Goal: Use online tool/utility: Use online tool/utility

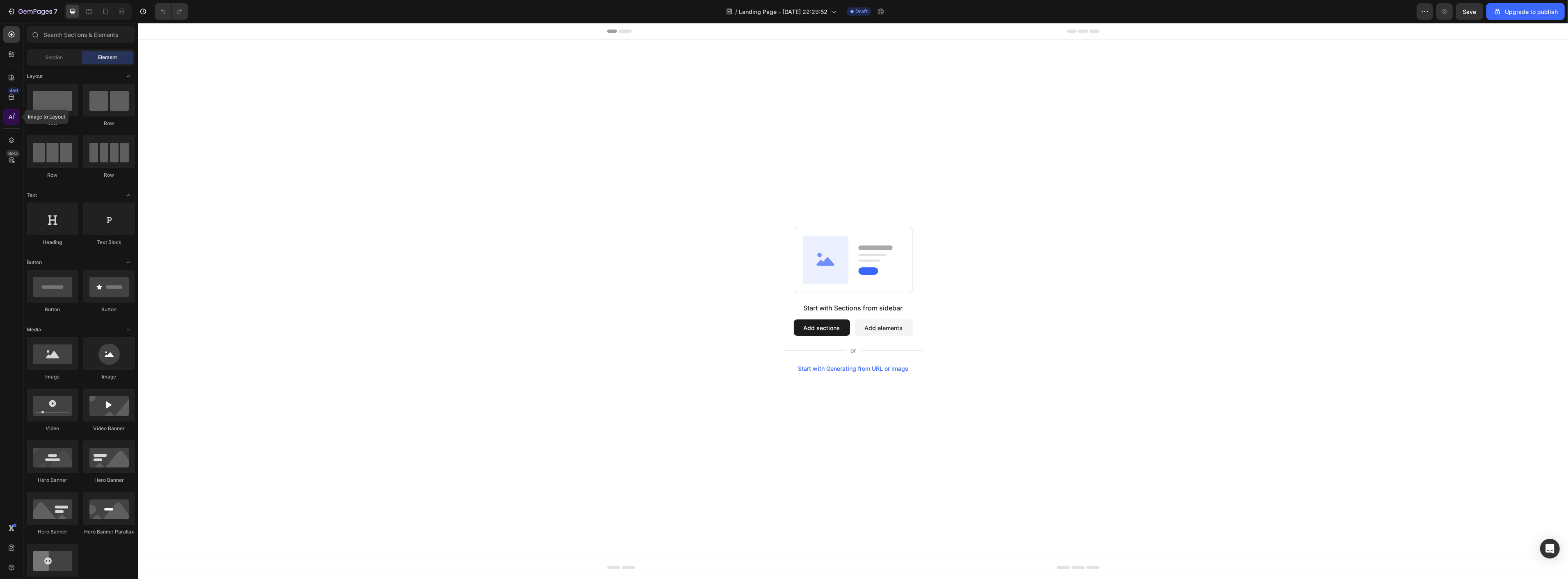
click at [13, 117] on icon at bounding box center [12, 117] width 8 height 8
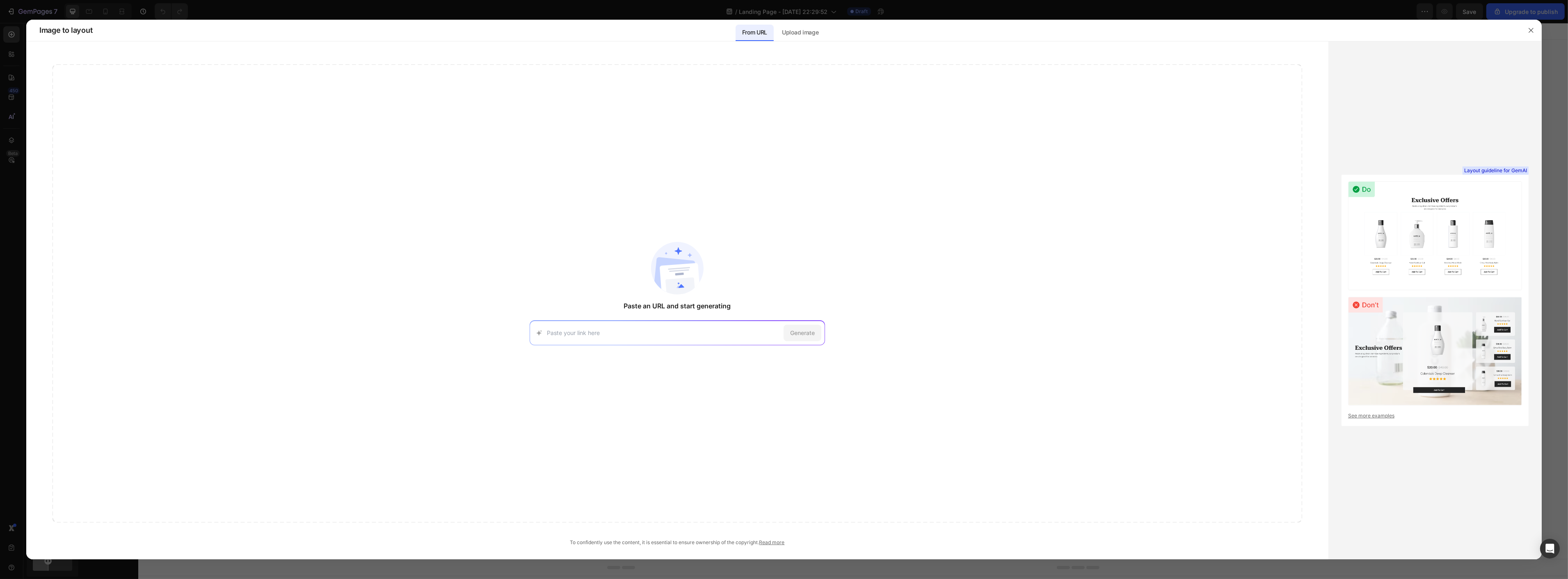
click at [649, 326] on div "Generate" at bounding box center [677, 333] width 295 height 25
click at [734, 334] on input at bounding box center [663, 333] width 233 height 8
paste input "[URL][DOMAIN_NAME]"
type input "[URL][DOMAIN_NAME]"
click at [801, 330] on span "Generate" at bounding box center [803, 333] width 25 height 8
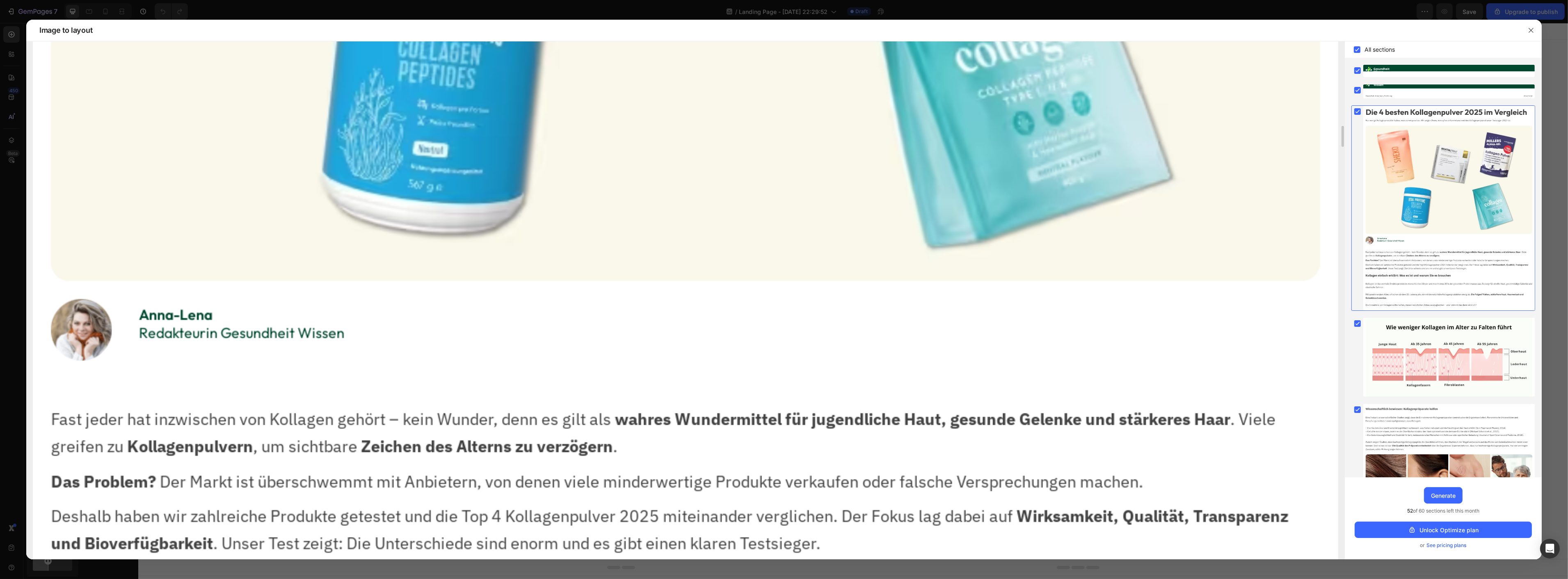
scroll to position [1094, 0]
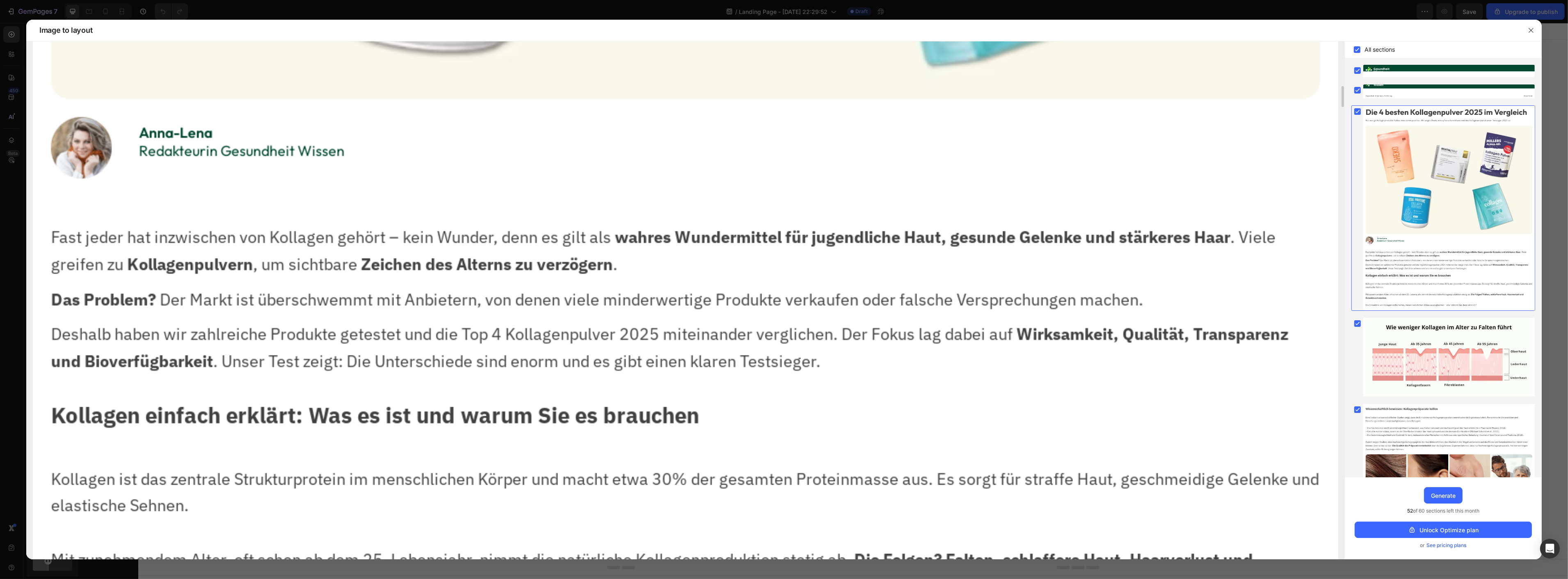
drag, startPoint x: 247, startPoint y: 289, endPoint x: 277, endPoint y: 342, distance: 60.9
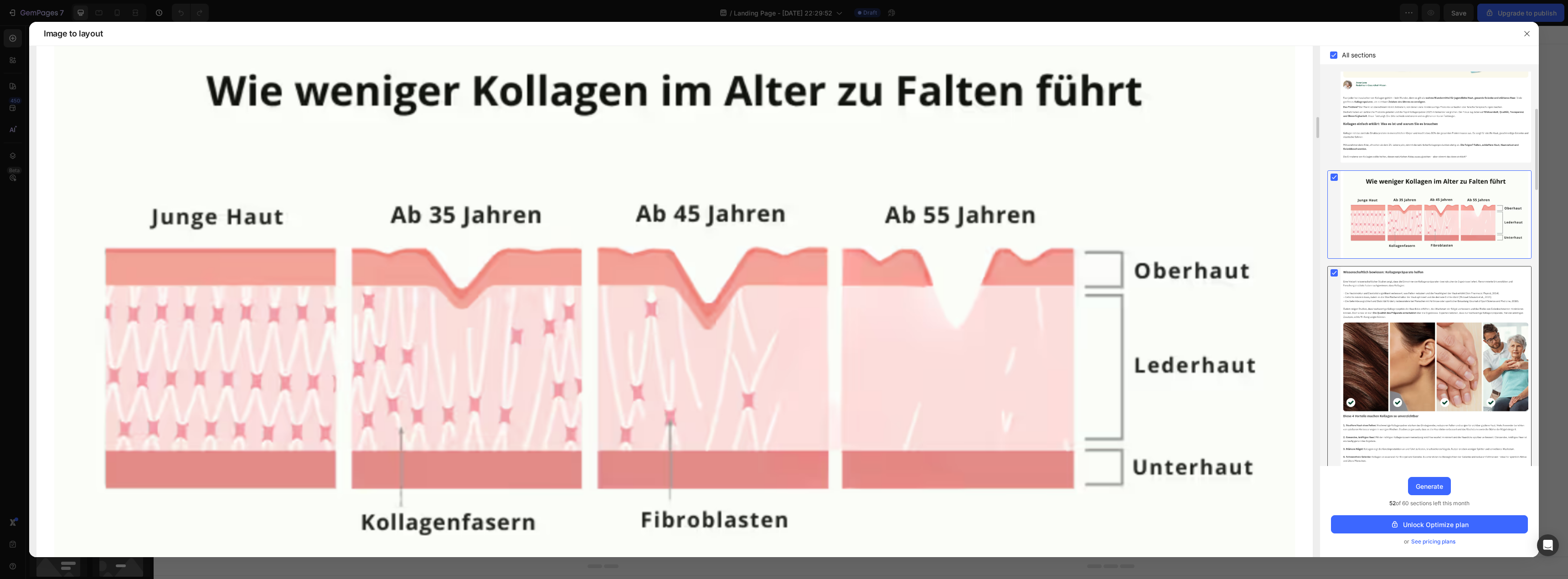
scroll to position [365, 0]
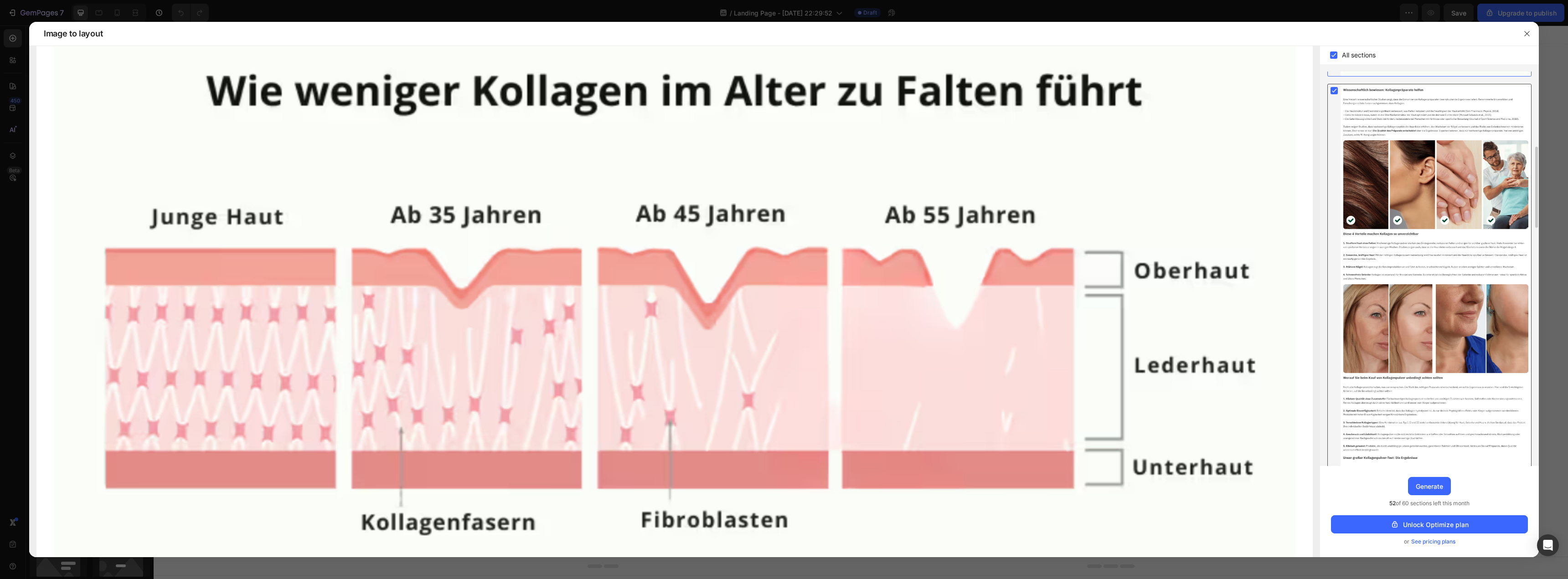
click at [1428, 146] on div at bounding box center [1435, 465] width 190 height 762
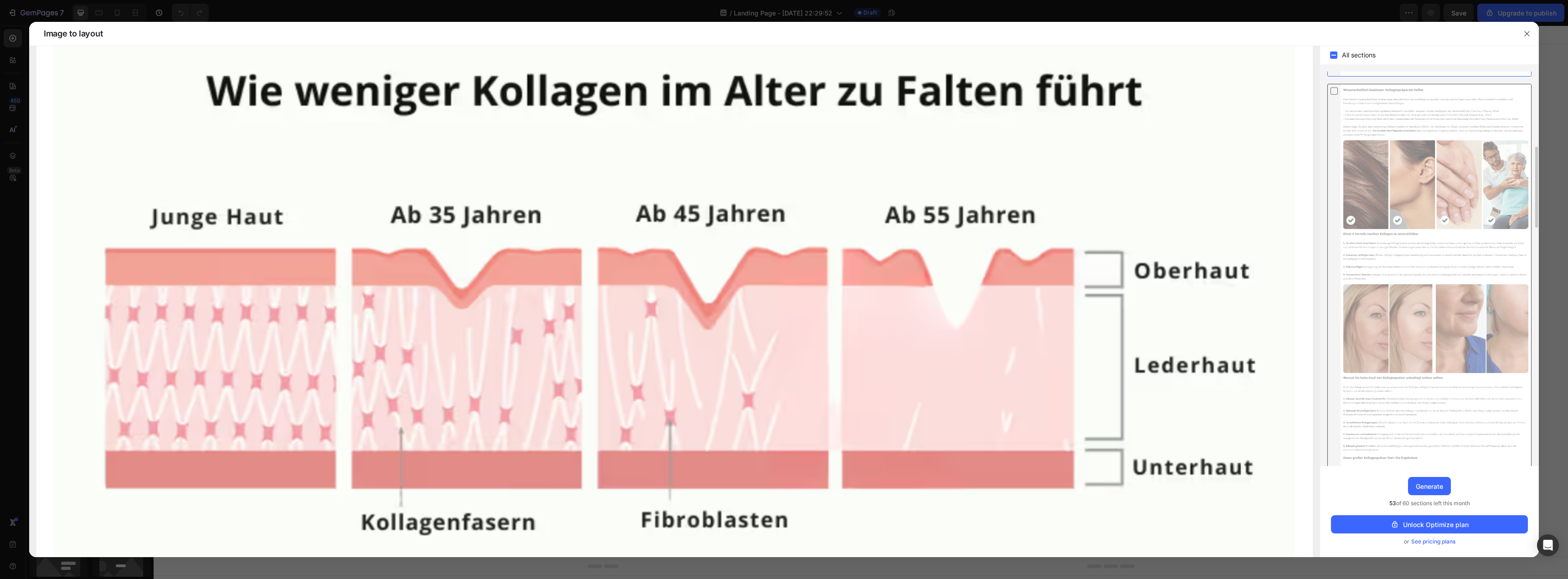
click at [1428, 146] on div at bounding box center [1435, 465] width 190 height 762
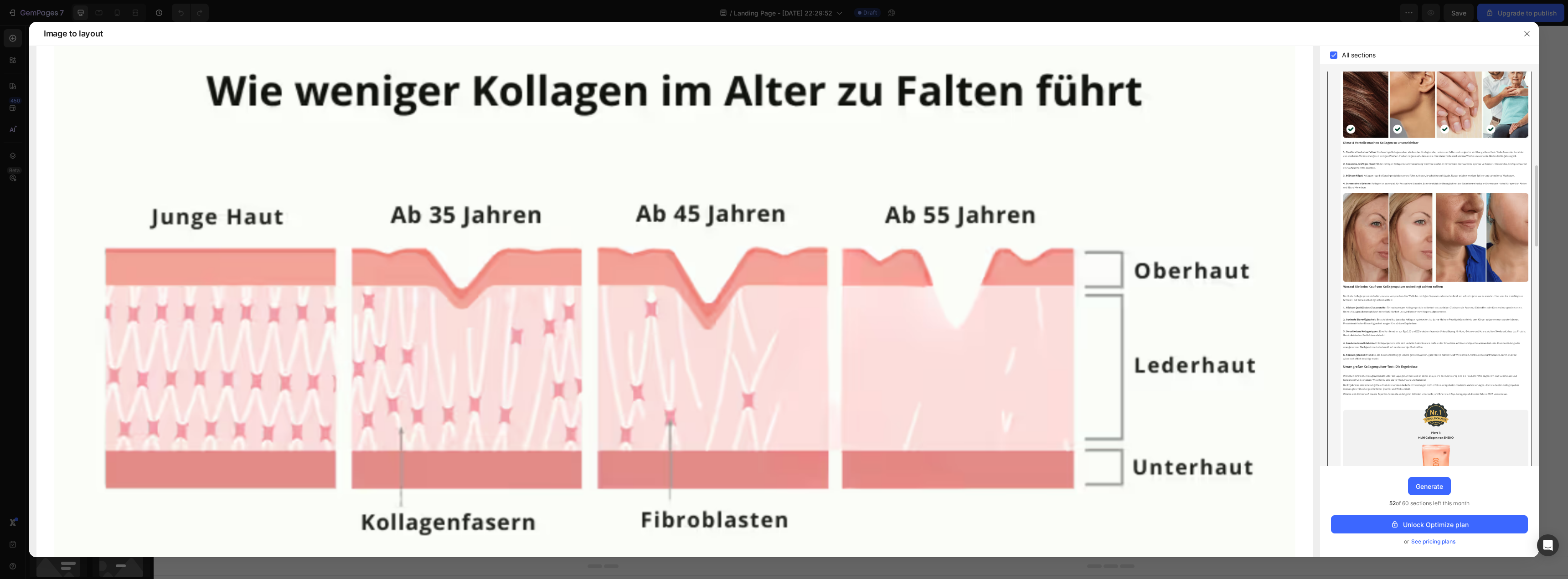
scroll to position [410, 0]
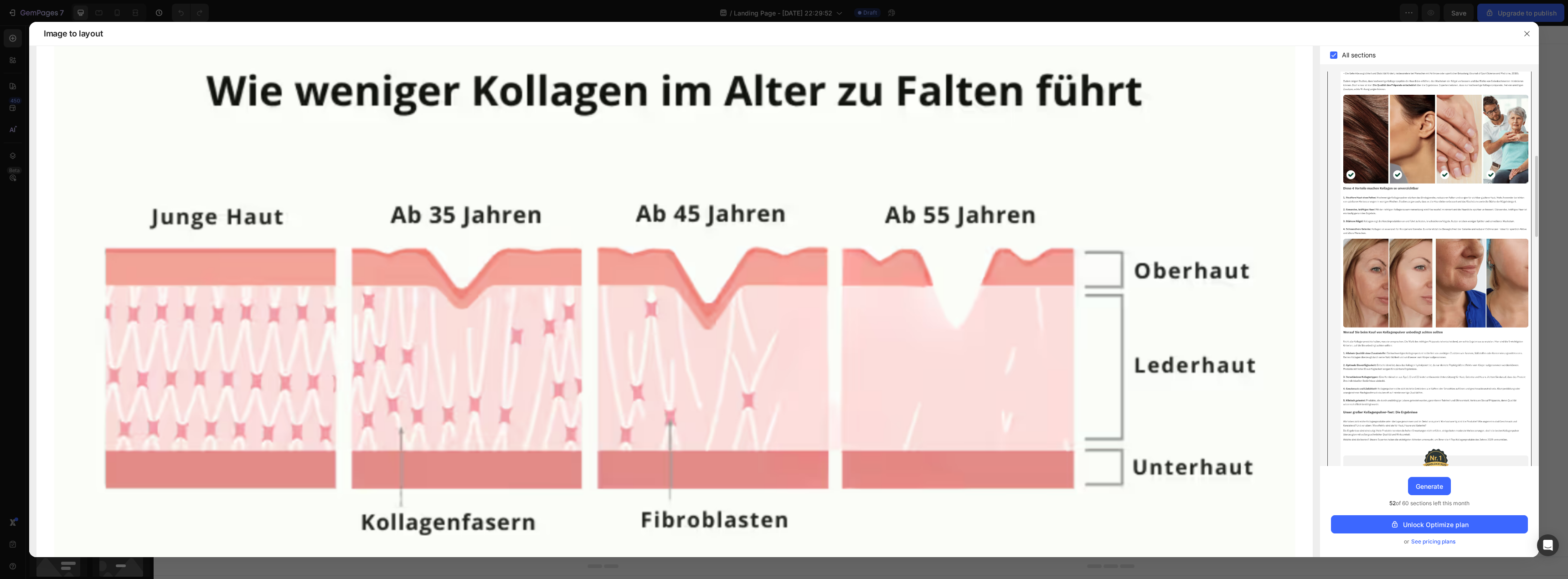
click at [1399, 164] on div at bounding box center [1435, 419] width 190 height 762
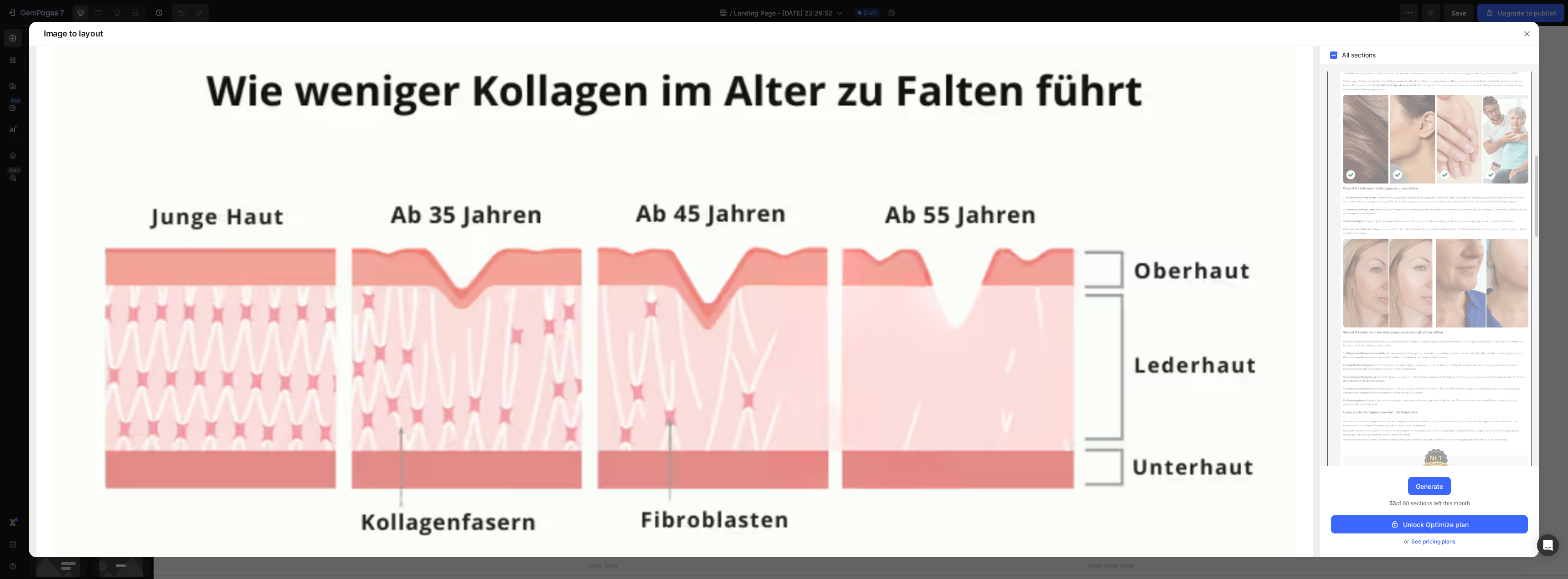
click at [1399, 164] on div at bounding box center [1435, 419] width 190 height 762
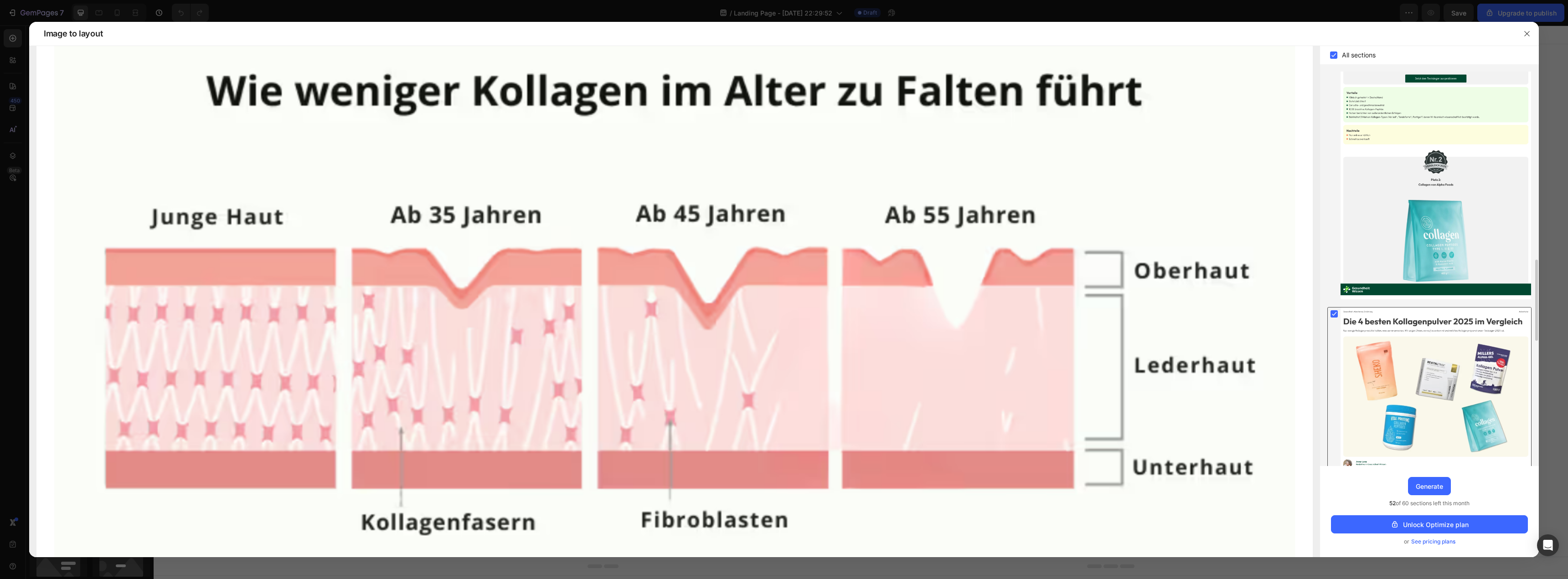
scroll to position [1048, 0]
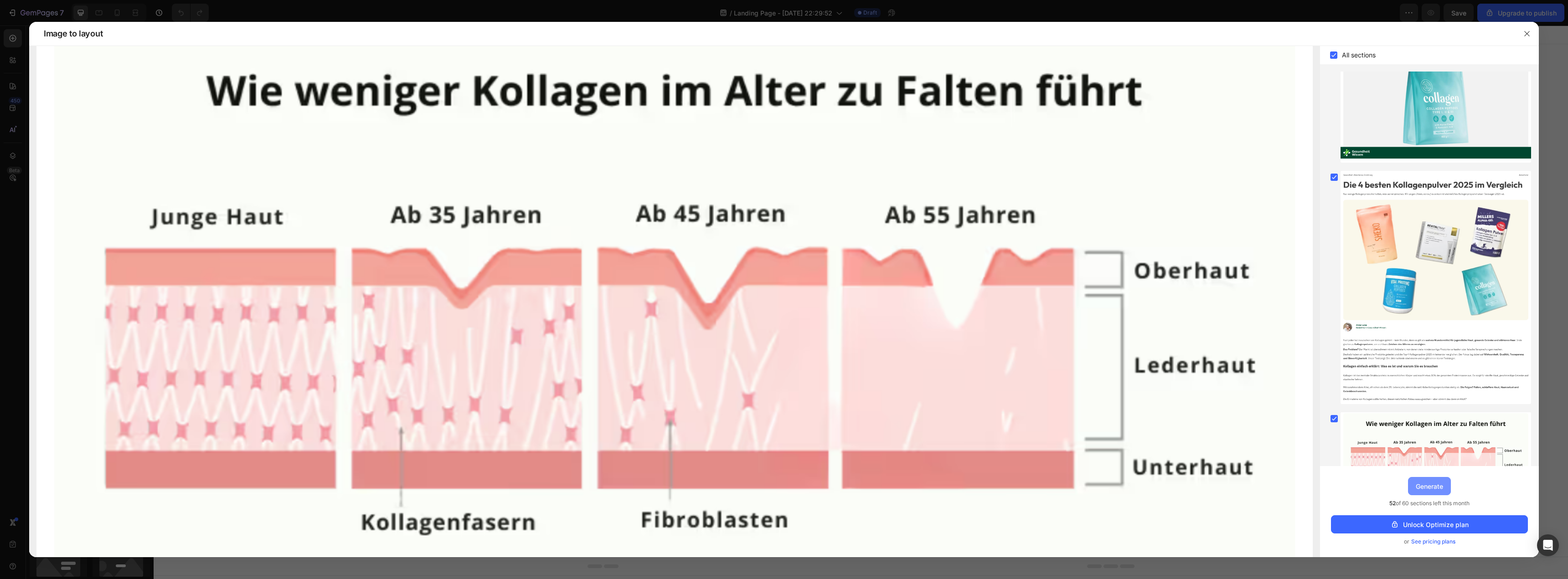
click at [1426, 486] on div "Generate" at bounding box center [1429, 486] width 28 height 9
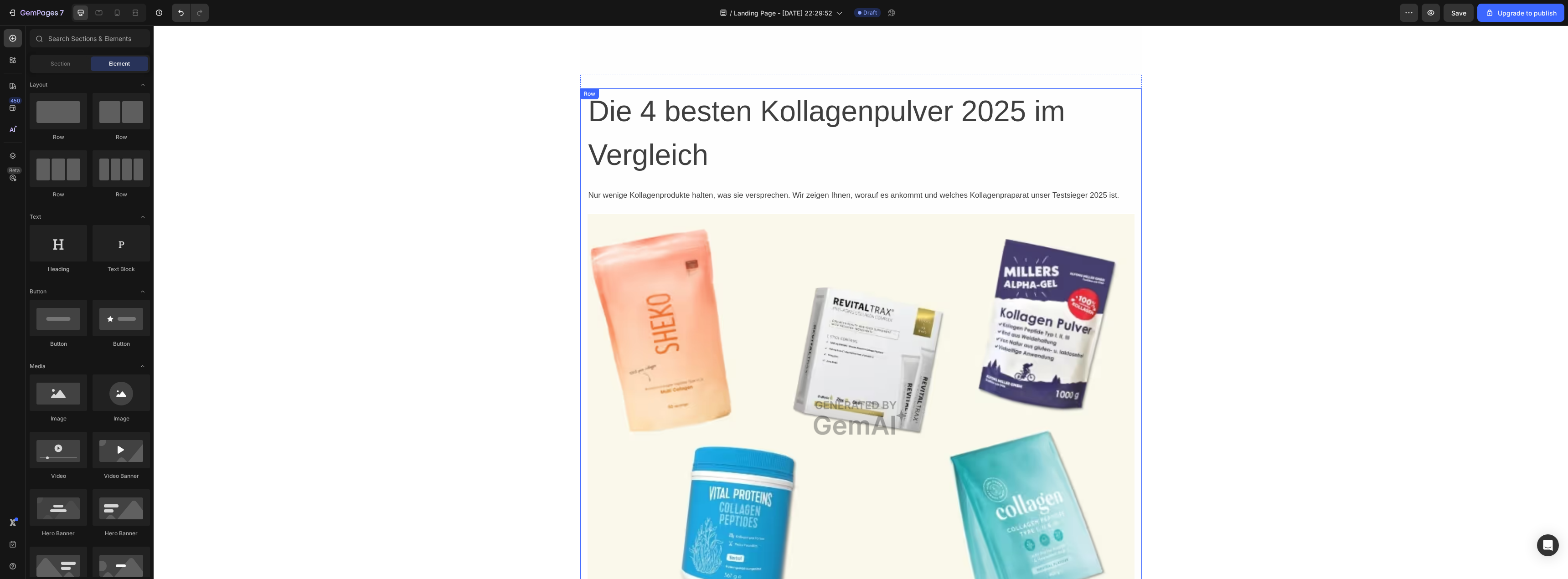
scroll to position [0, 0]
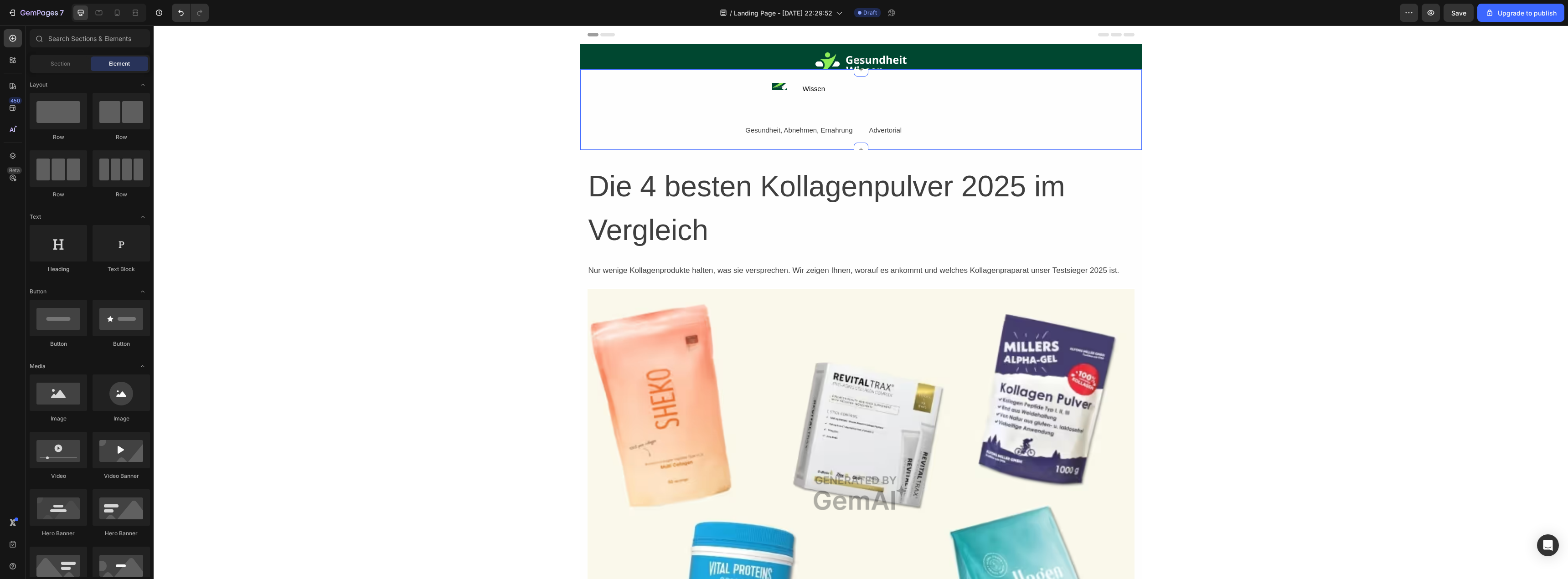
click at [848, 50] on div "Image Row Section 1" at bounding box center [861, 57] width 561 height 25
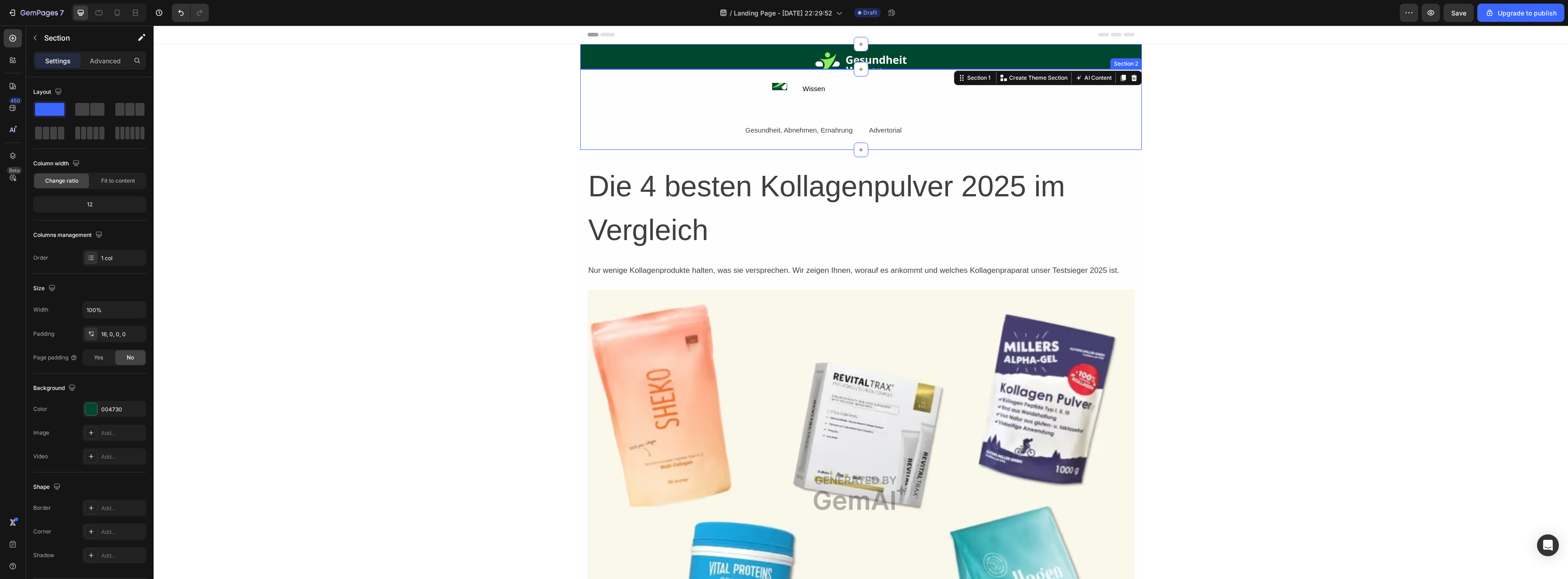
drag, startPoint x: 860, startPoint y: 69, endPoint x: 855, endPoint y: 81, distance: 13.0
click at [826, 94] on div "Image Wissen Text Block Row Gesundheit, Abnehmen, Ernahrung Text Block" at bounding box center [799, 110] width 109 height 54
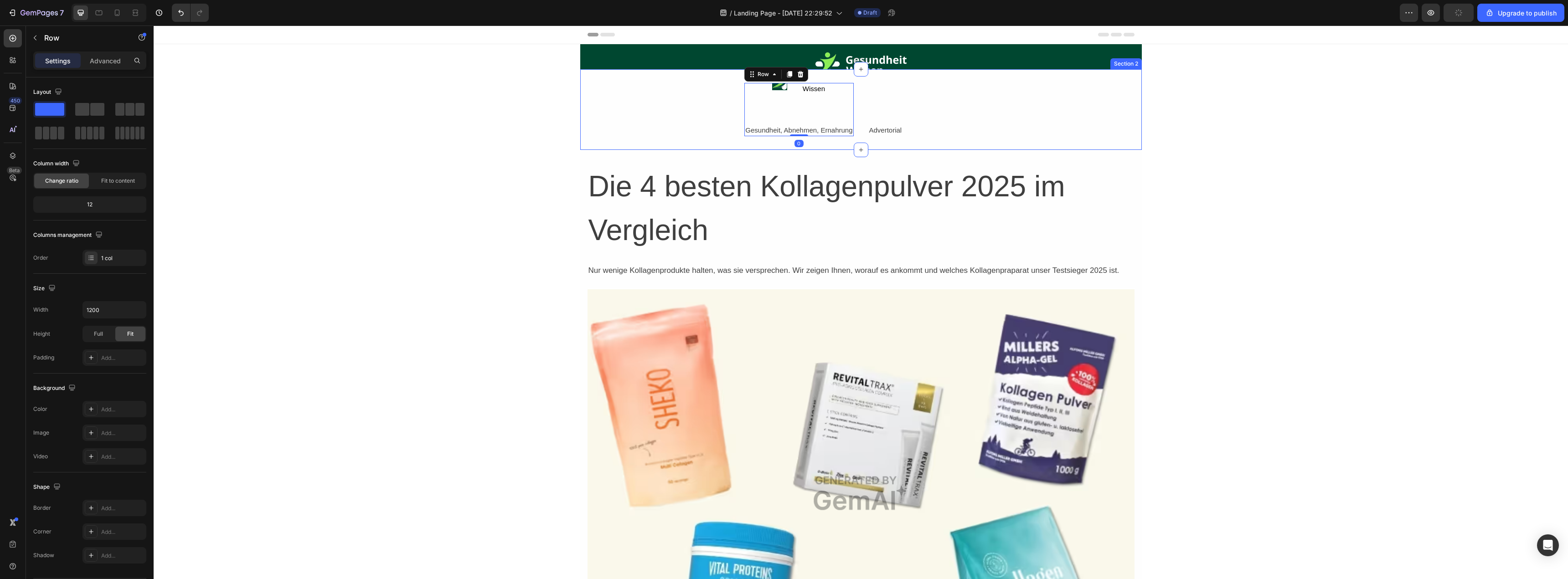
click at [832, 75] on div "Image Wissen Text Block Row Gesundheit, Abnehmen, Ernahrung Text Block Row 0 Ad…" at bounding box center [861, 109] width 561 height 81
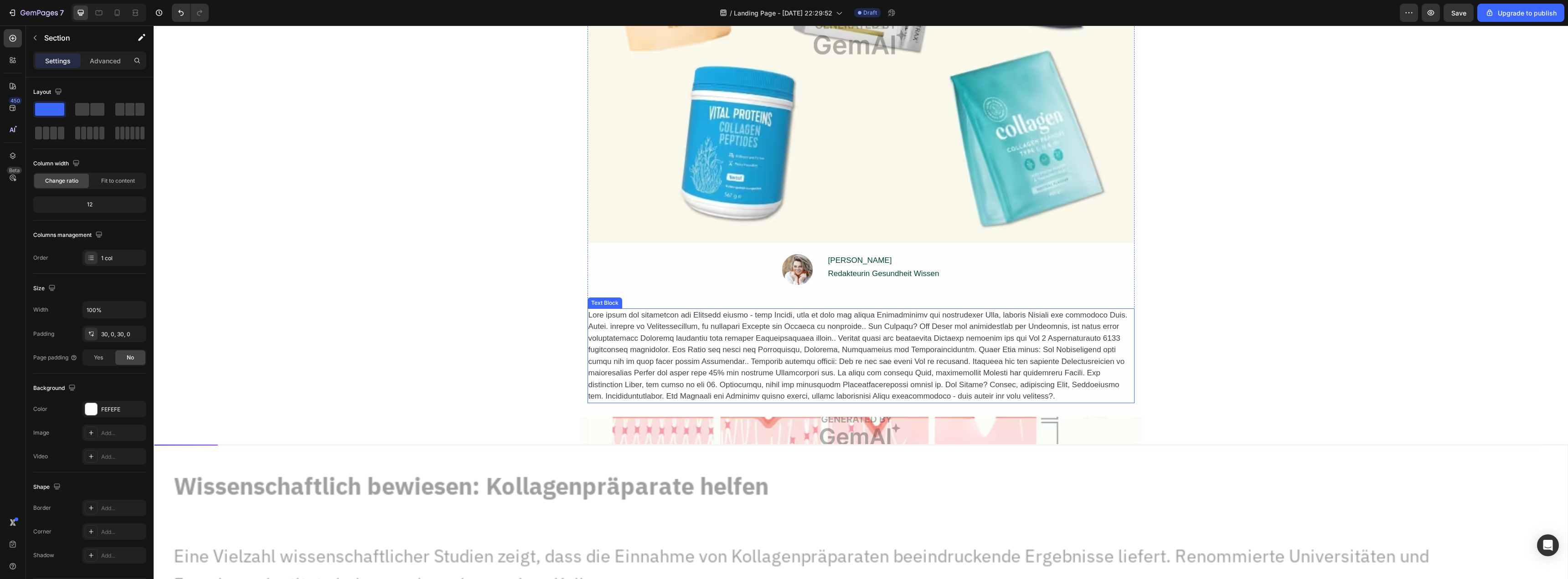
scroll to position [638, 0]
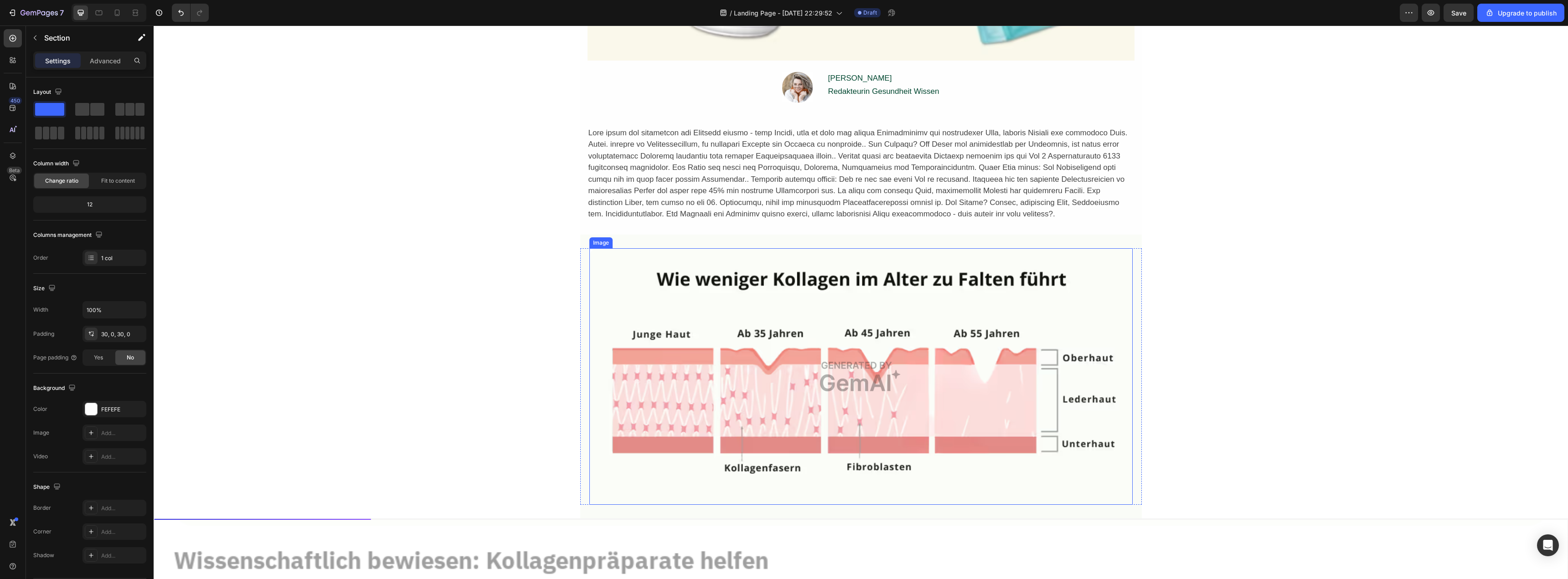
click at [800, 332] on img at bounding box center [861, 377] width 544 height 257
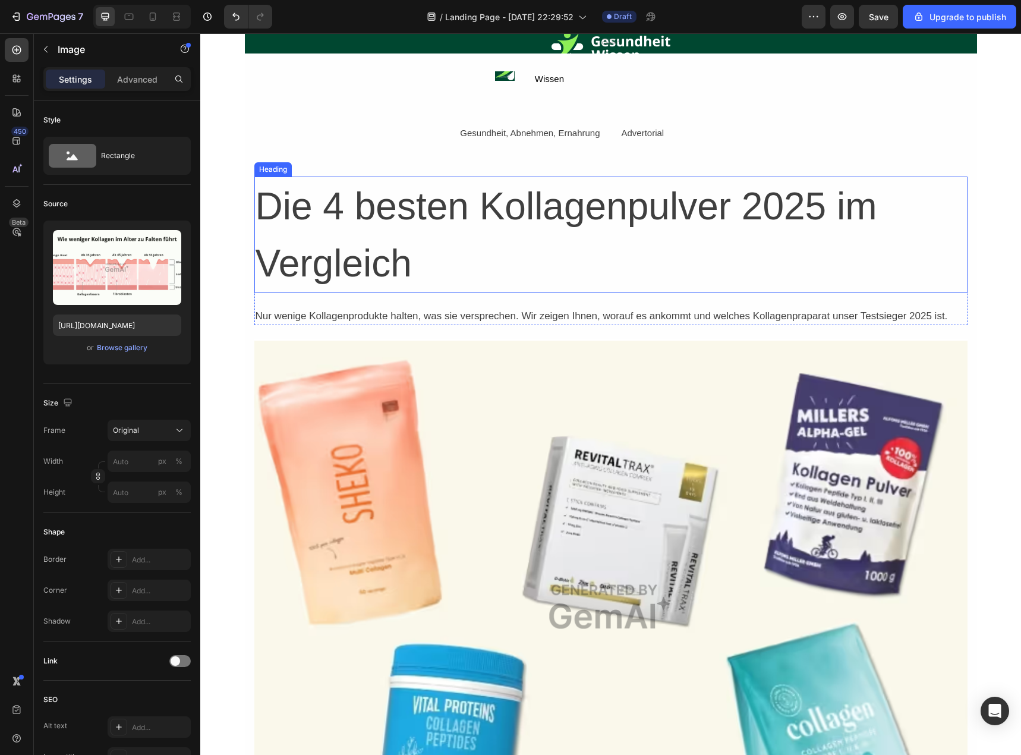
scroll to position [0, 0]
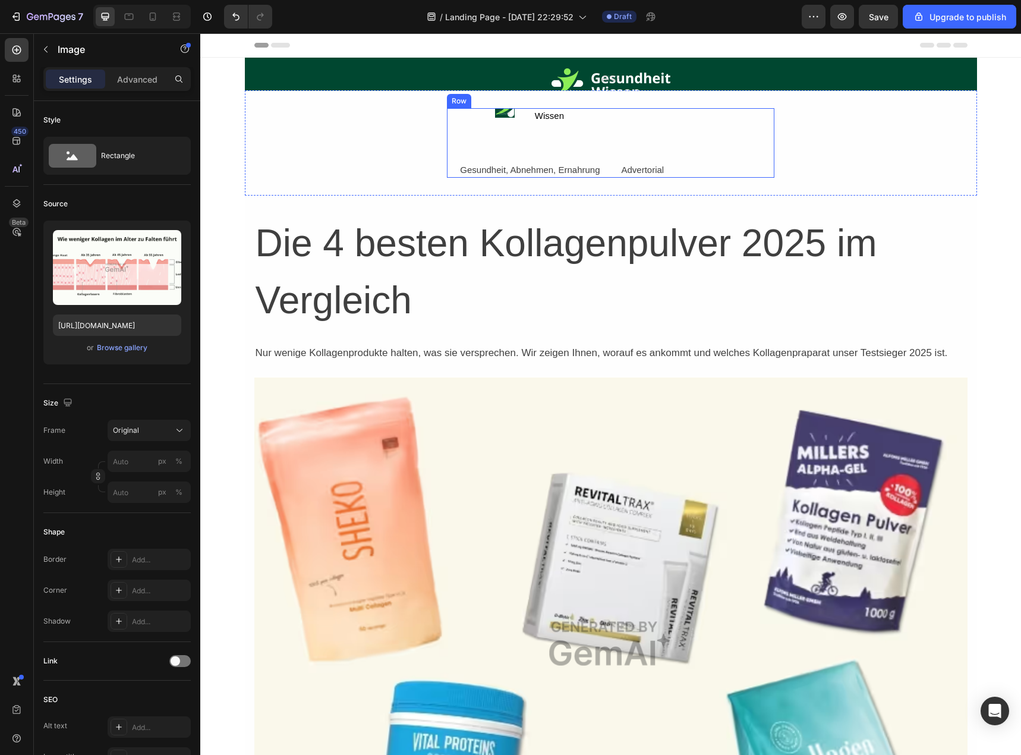
click at [716, 135] on div "Advertorial Text Block" at bounding box center [692, 143] width 142 height 70
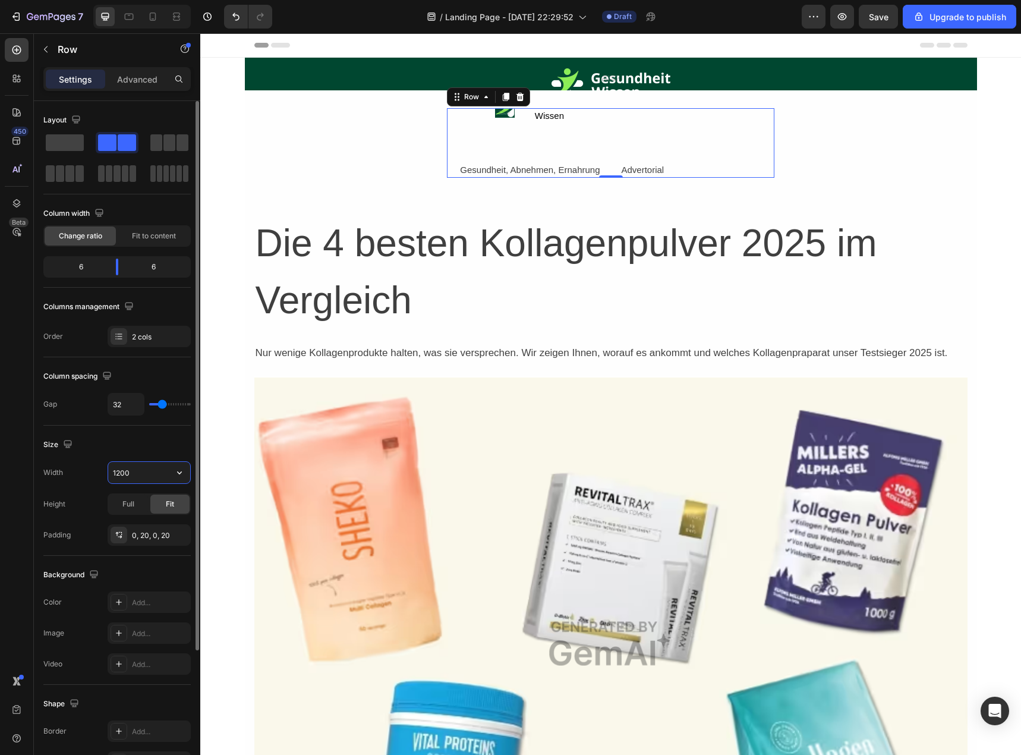
click at [146, 471] on input "1200" at bounding box center [149, 472] width 82 height 21
click at [138, 505] on div "Full" at bounding box center [128, 504] width 39 height 19
type input "44"
type input "47"
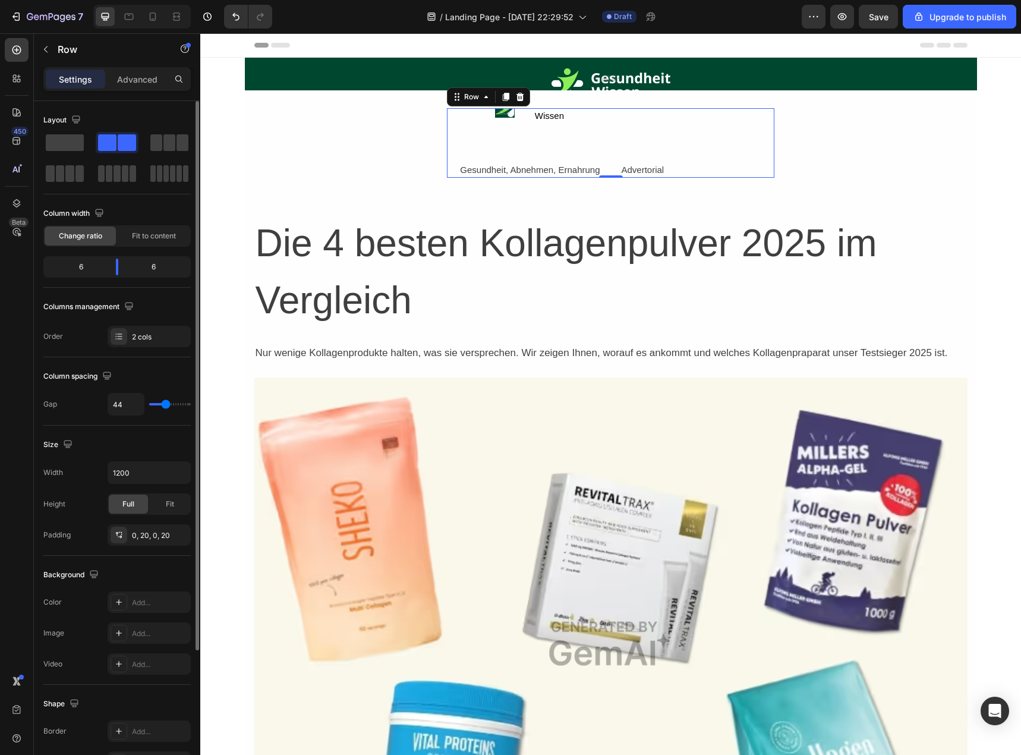
type input "47"
type input "49"
type input "51"
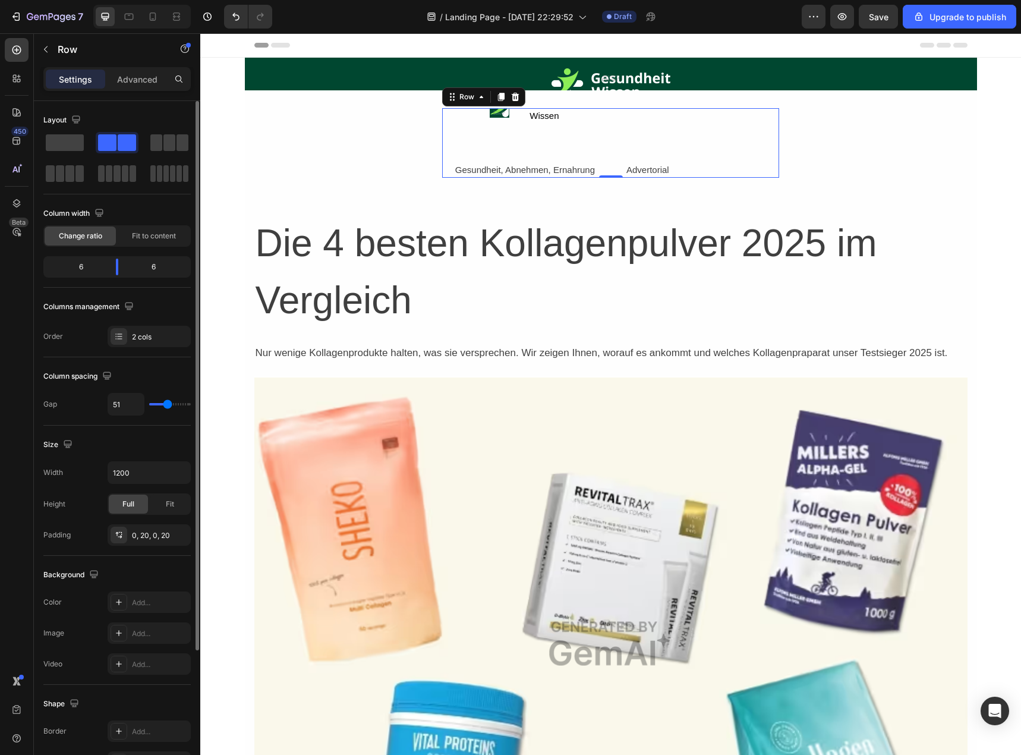
type input "56"
type input "78"
type input "89"
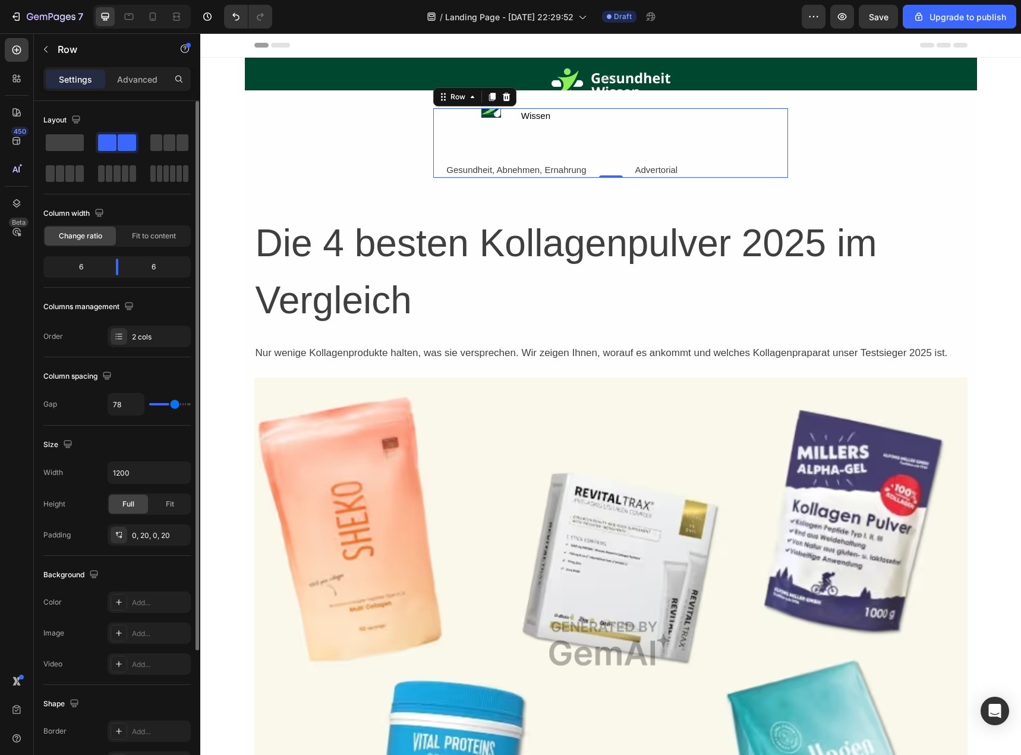
type input "89"
type input "96"
type input "102"
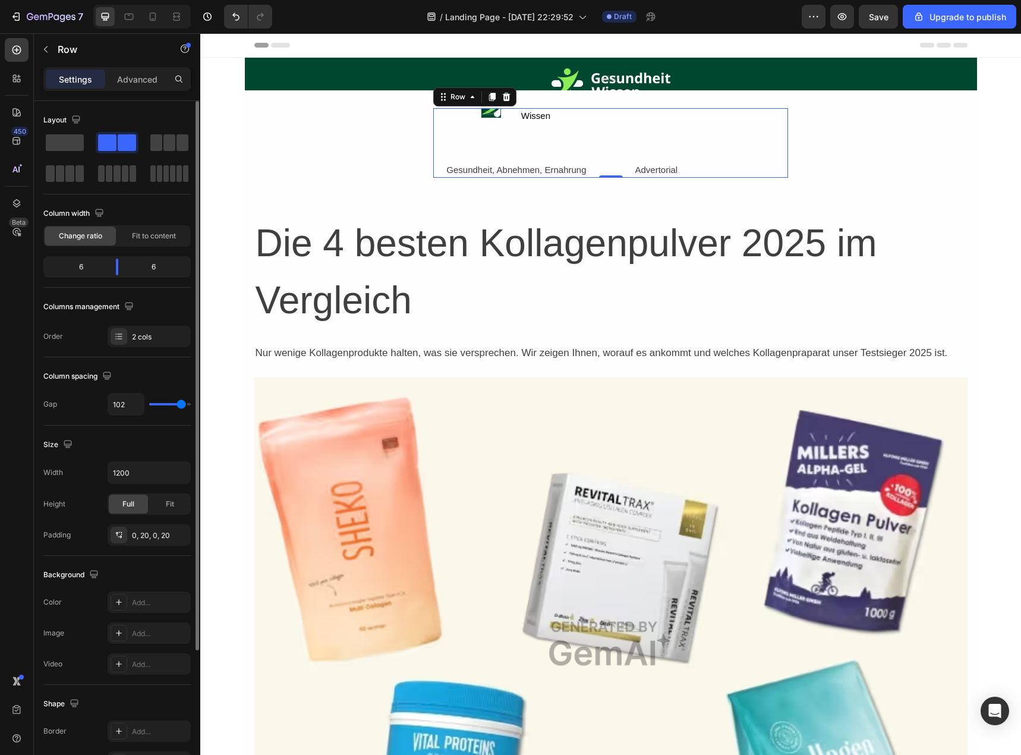
type input "109"
type input "113"
type input "118"
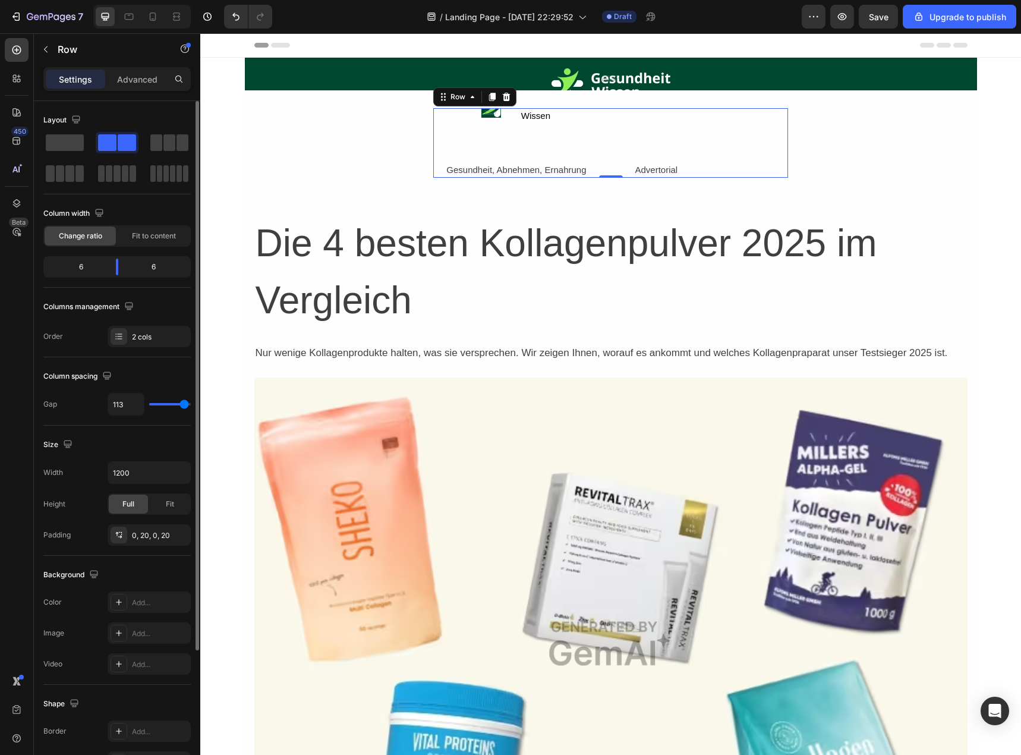
type input "118"
type input "120"
type input "107"
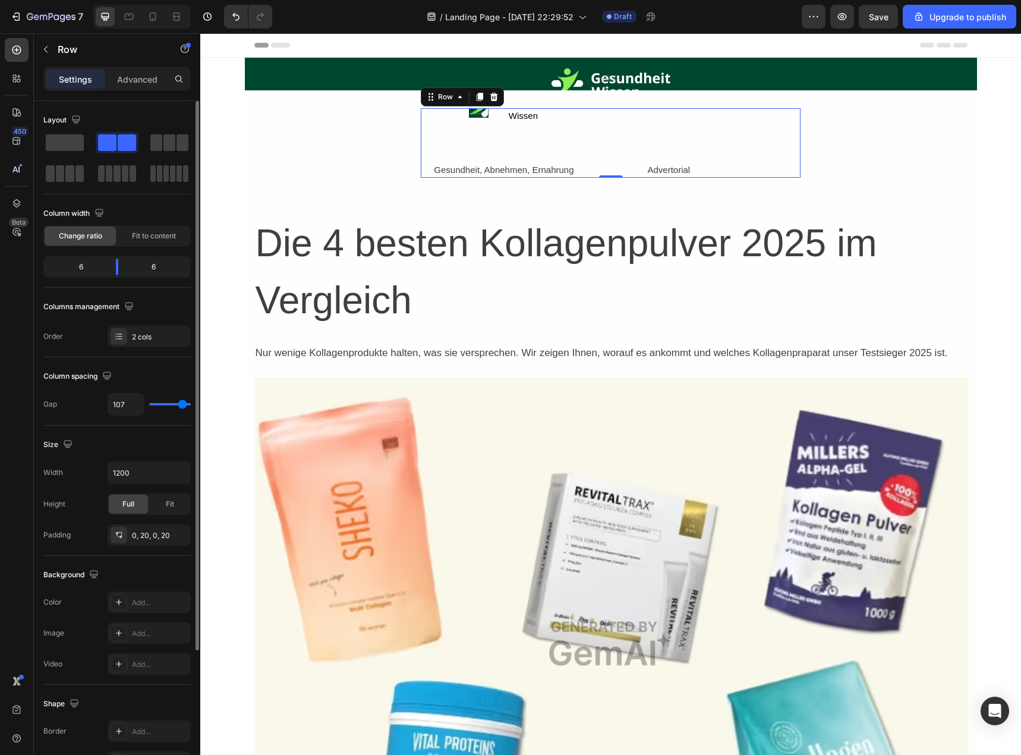
type input "91"
type input "82"
type input "69"
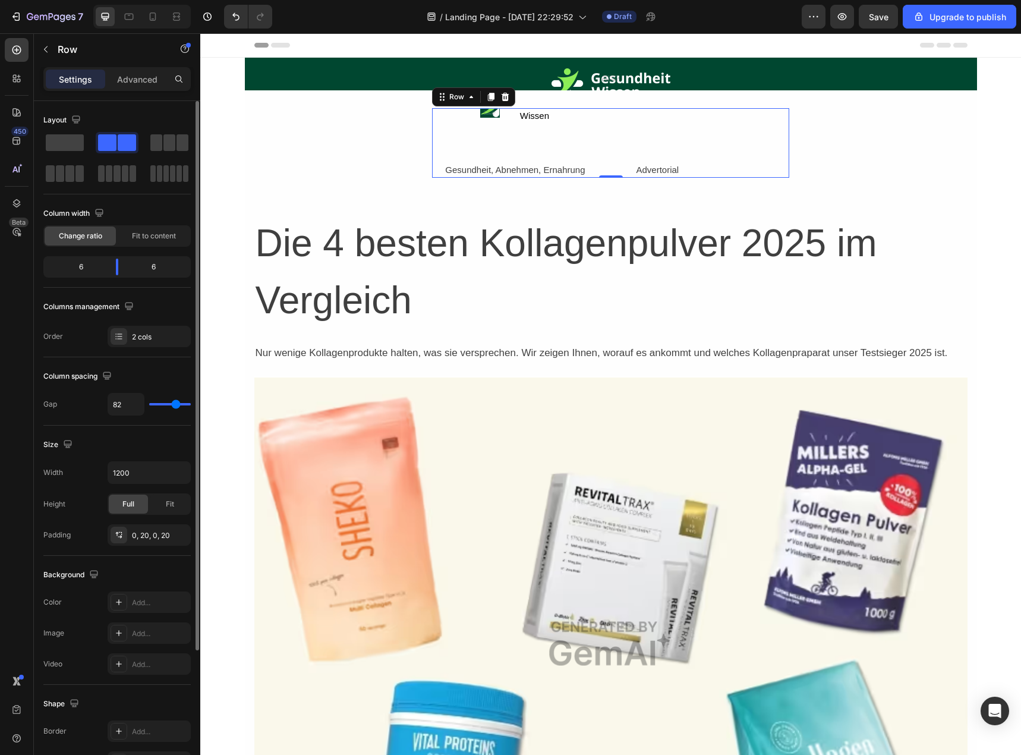
type input "69"
type input "60"
type input "56"
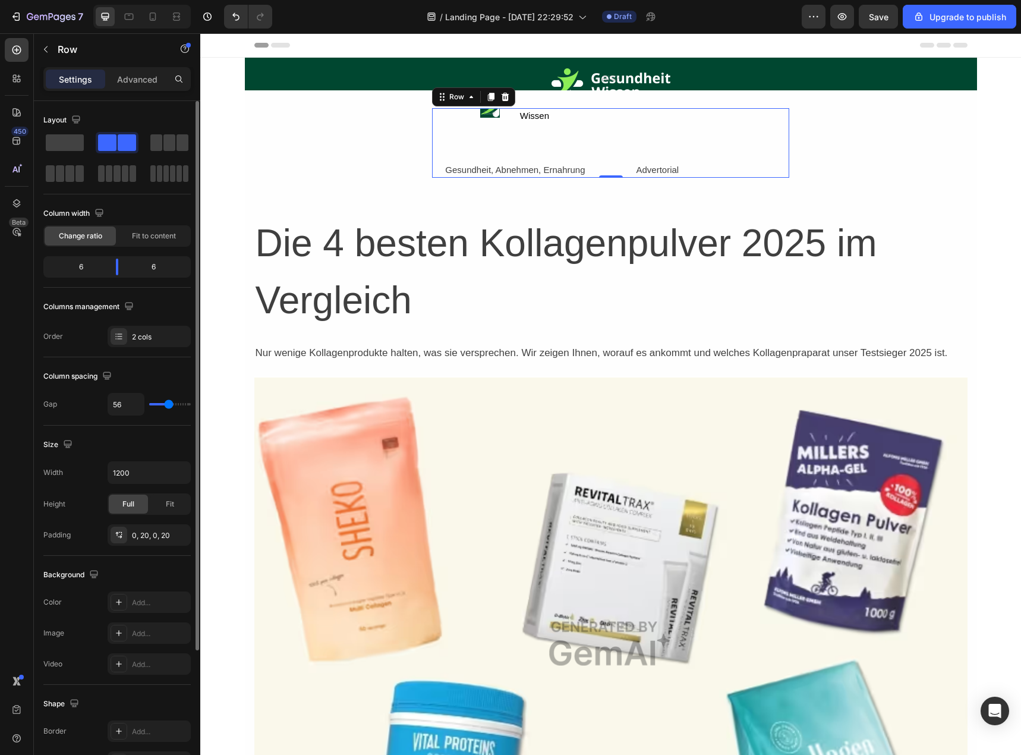
type input "51"
type input "44"
type input "40"
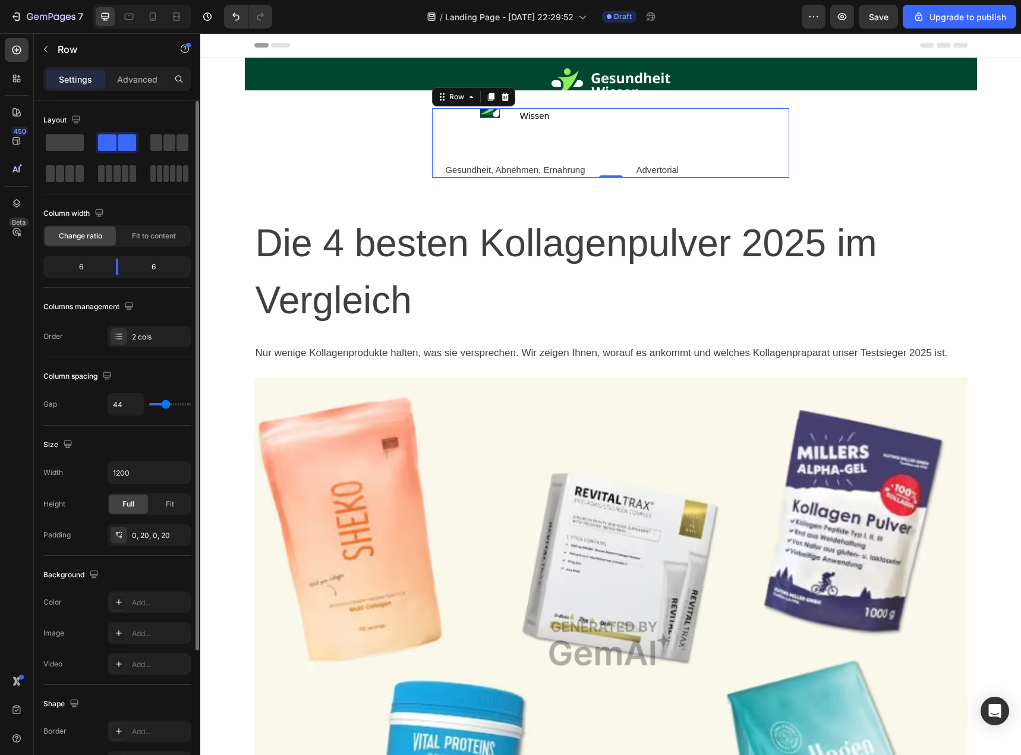
type input "40"
type input "33"
type input "27"
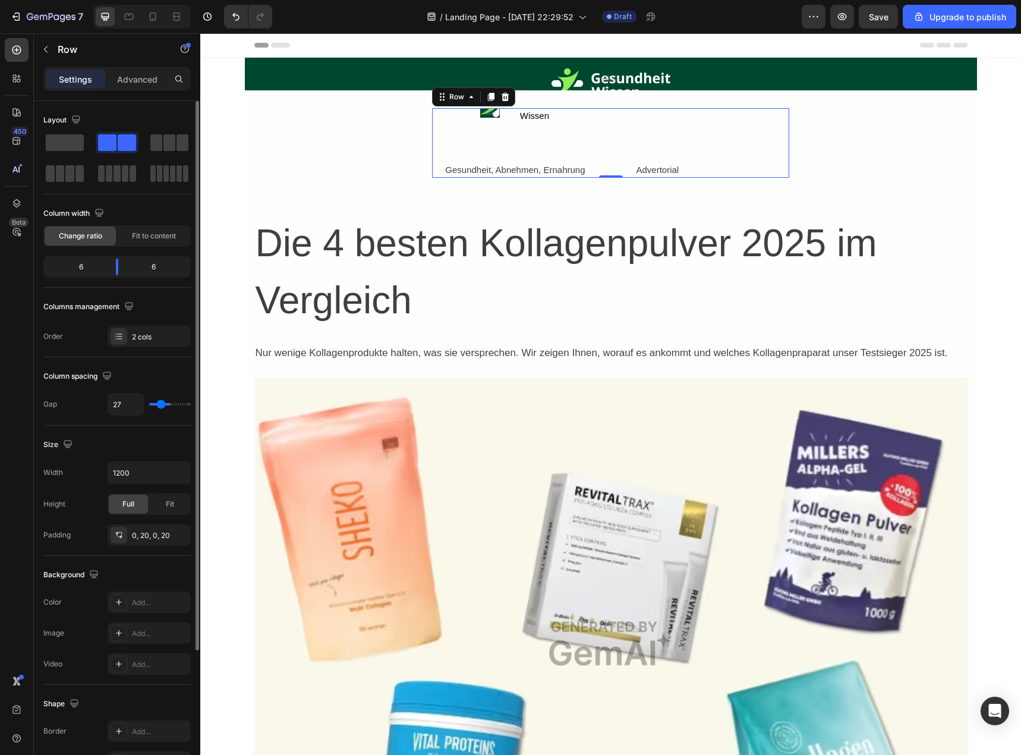
type input "24"
type input "22"
drag, startPoint x: 165, startPoint y: 402, endPoint x: 160, endPoint y: 433, distance: 31.4
type input "22"
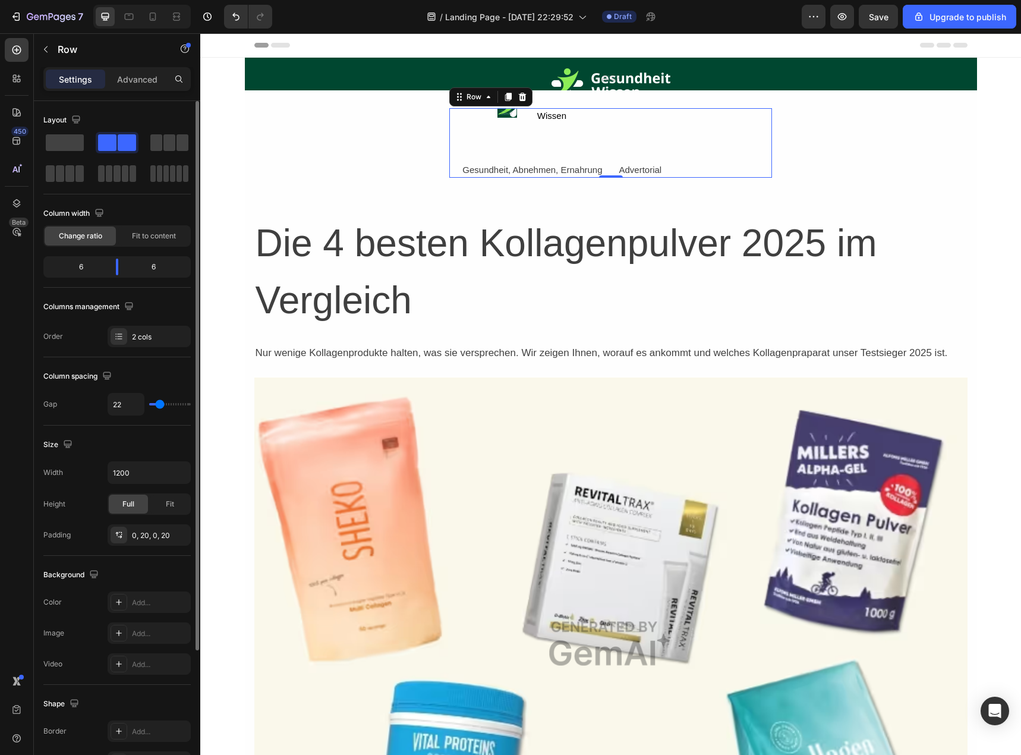
click at [160, 405] on input "range" at bounding box center [170, 404] width 42 height 2
drag, startPoint x: 116, startPoint y: 262, endPoint x: 121, endPoint y: 275, distance: 14.1
click at [121, 0] on body "7 / Landing Page - [DATE] 22:29:52 Draft Preview Save Upgrade to publish 450 Be…" at bounding box center [510, 0] width 1021 height 0
click at [138, 474] on input "1200" at bounding box center [149, 472] width 82 height 21
click at [181, 468] on icon "button" at bounding box center [180, 473] width 12 height 12
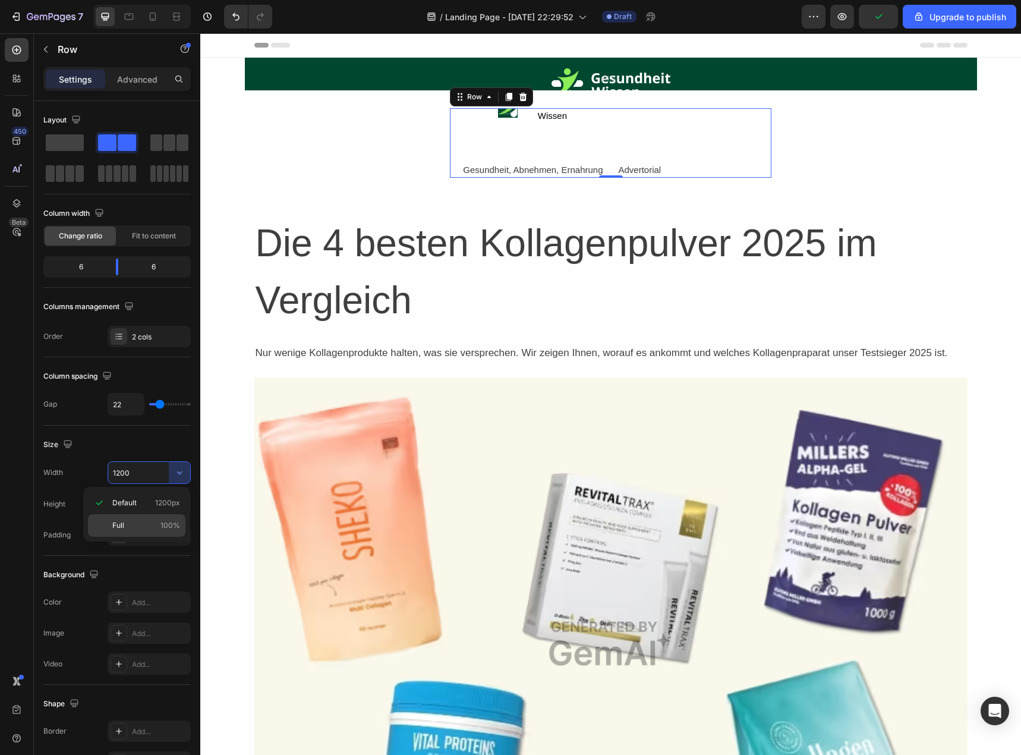
click at [149, 521] on p "Full 100%" at bounding box center [146, 525] width 68 height 11
type input "100%"
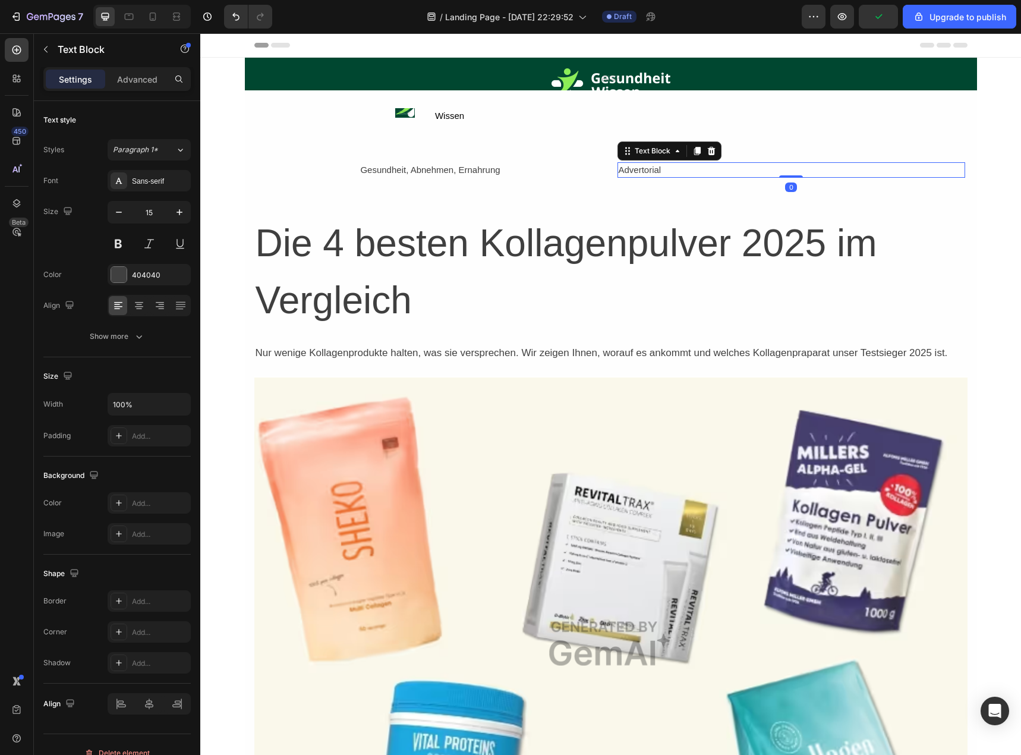
click at [625, 168] on div "Advertorial" at bounding box center [792, 170] width 348 height 16
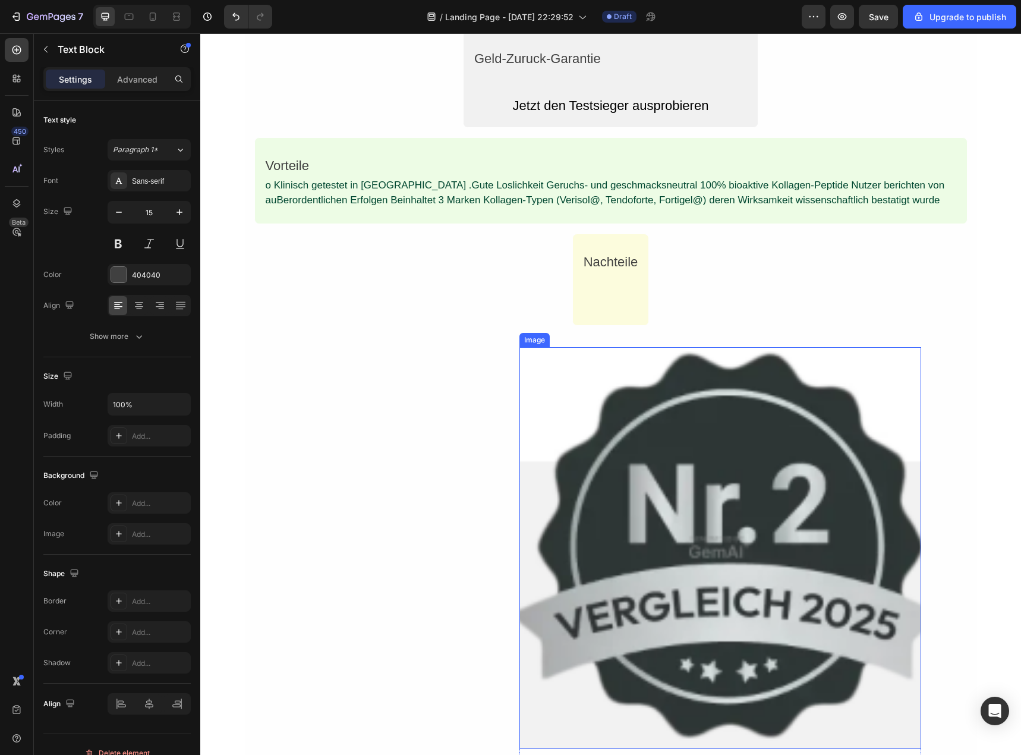
scroll to position [3388, 0]
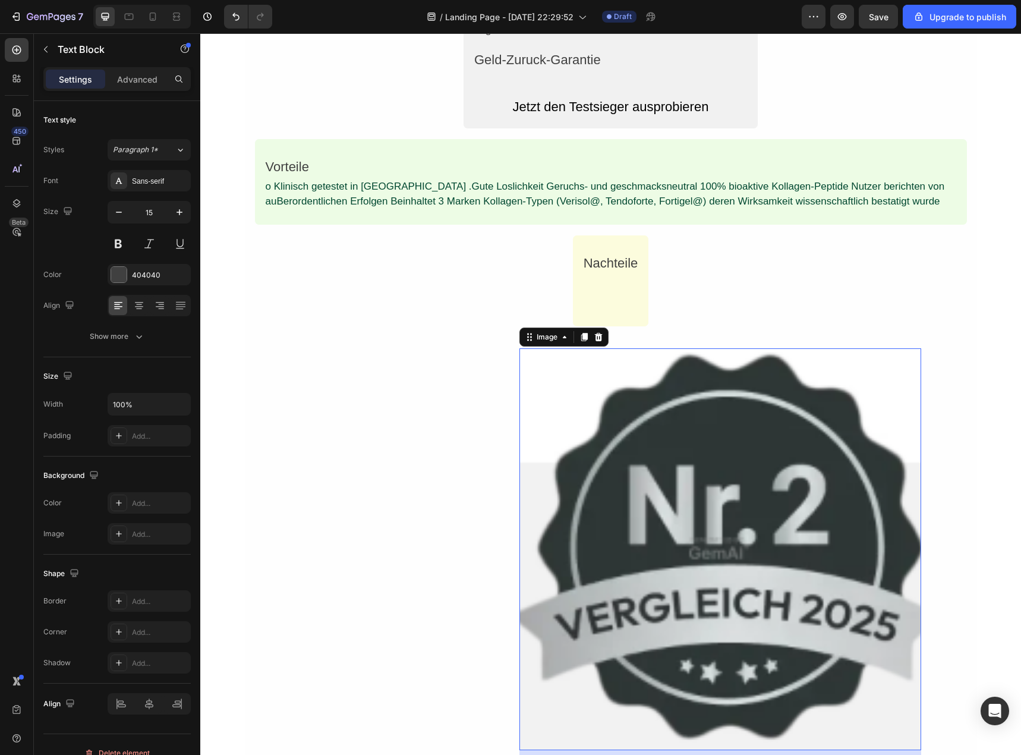
click at [840, 533] on img at bounding box center [721, 549] width 402 height 402
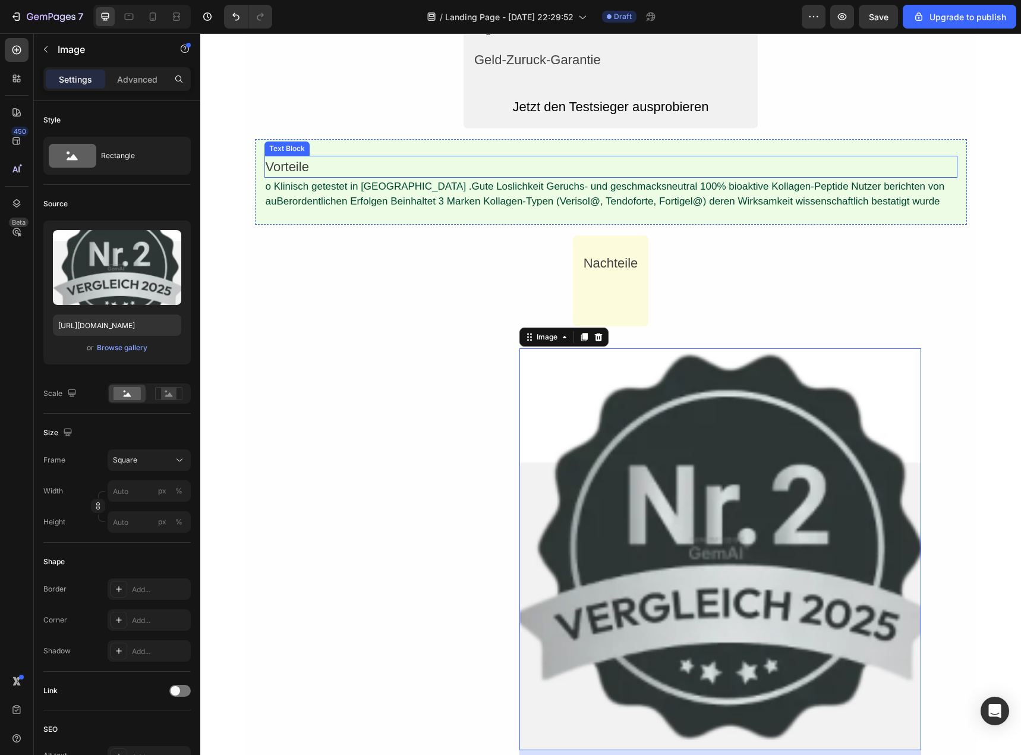
click at [407, 173] on div "Vorteile" at bounding box center [611, 167] width 693 height 22
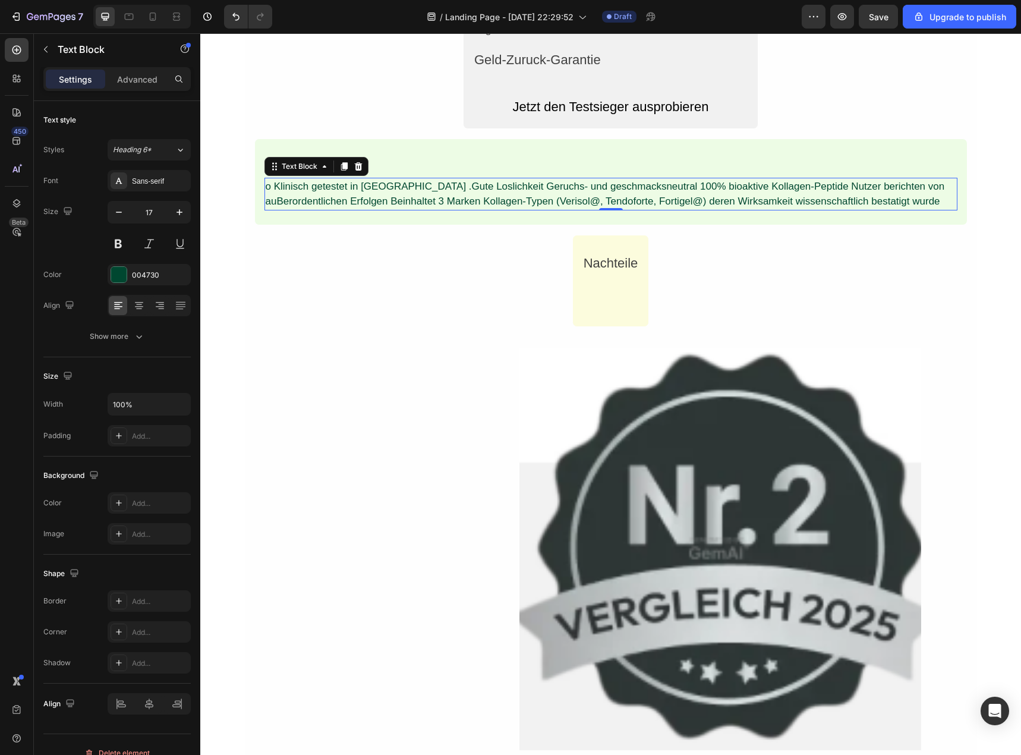
click at [403, 189] on div "o Klinisch getestet in [GEOGRAPHIC_DATA] .Gute Loslichkeit Geruchs- und geschma…" at bounding box center [611, 194] width 693 height 33
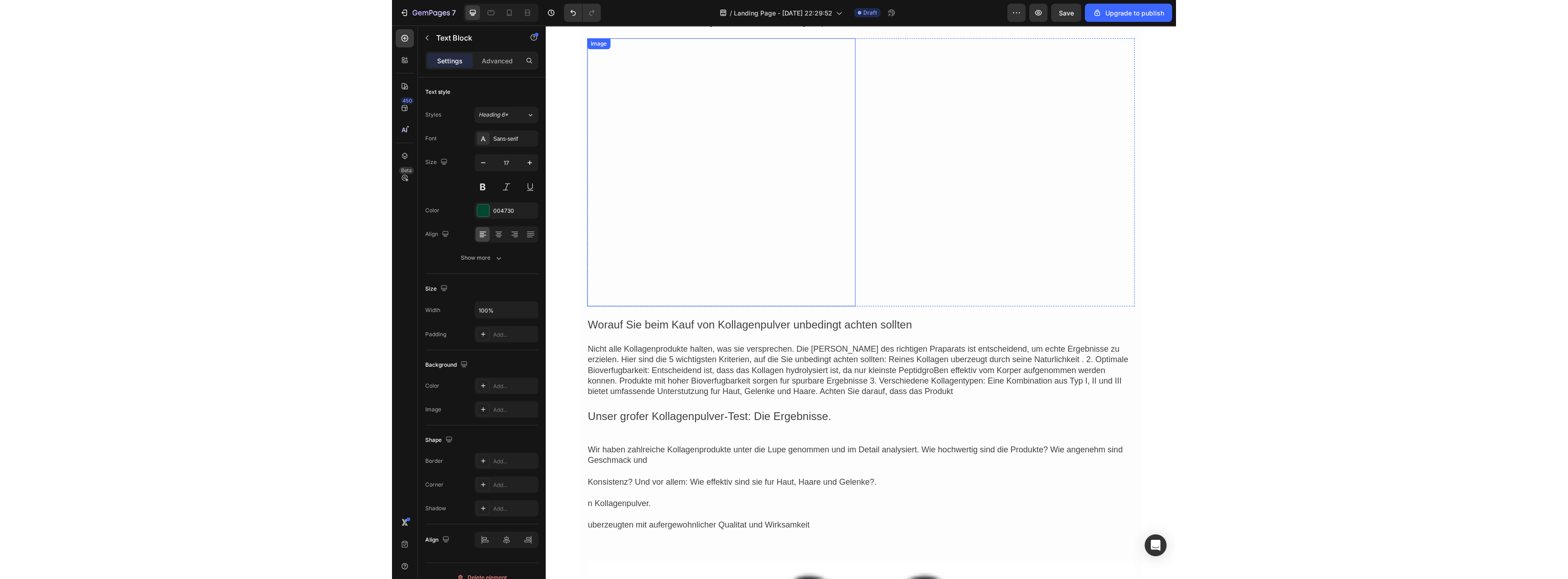
scroll to position [4728, 0]
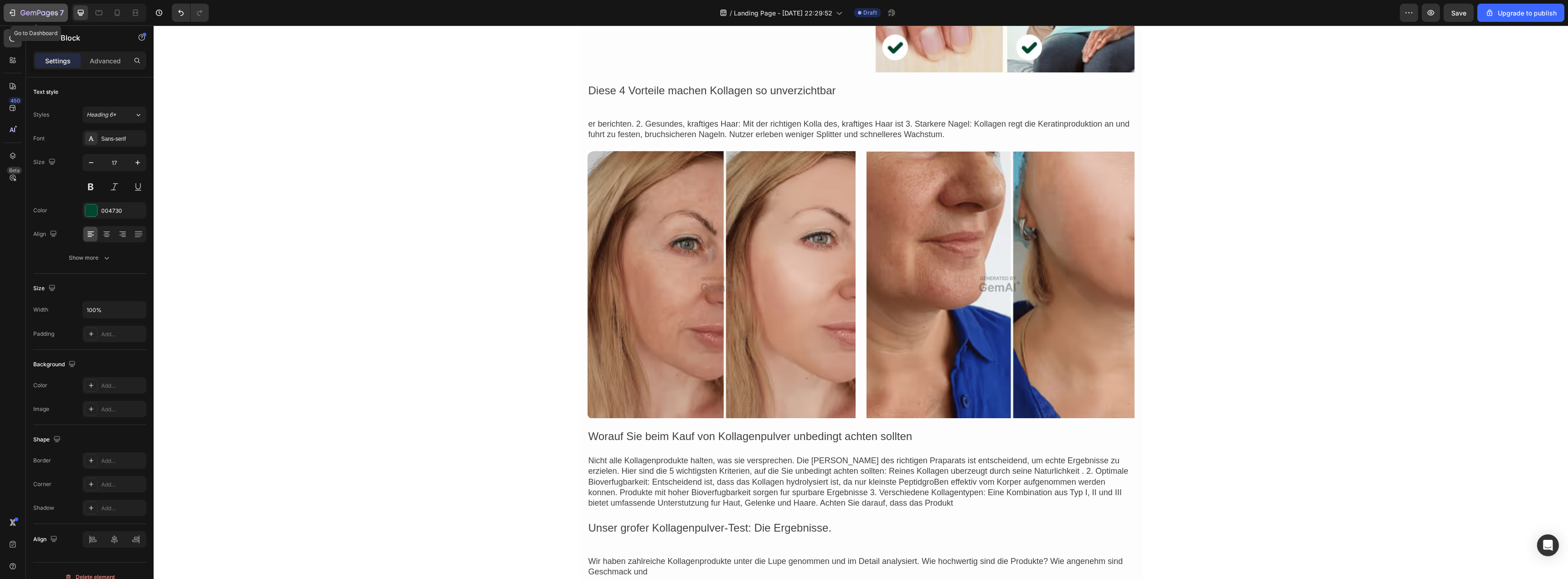
click at [41, 9] on icon "button" at bounding box center [39, 13] width 38 height 8
